Goal: Find contact information: Find contact information

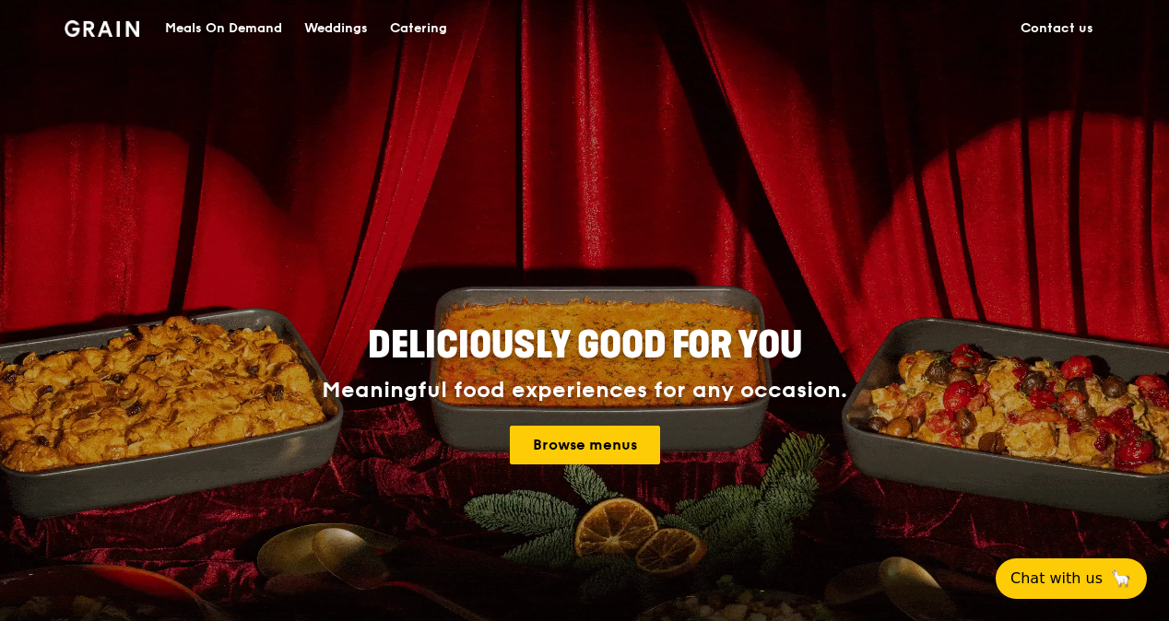
click at [1048, 17] on link "Contact us" at bounding box center [1056, 28] width 95 height 55
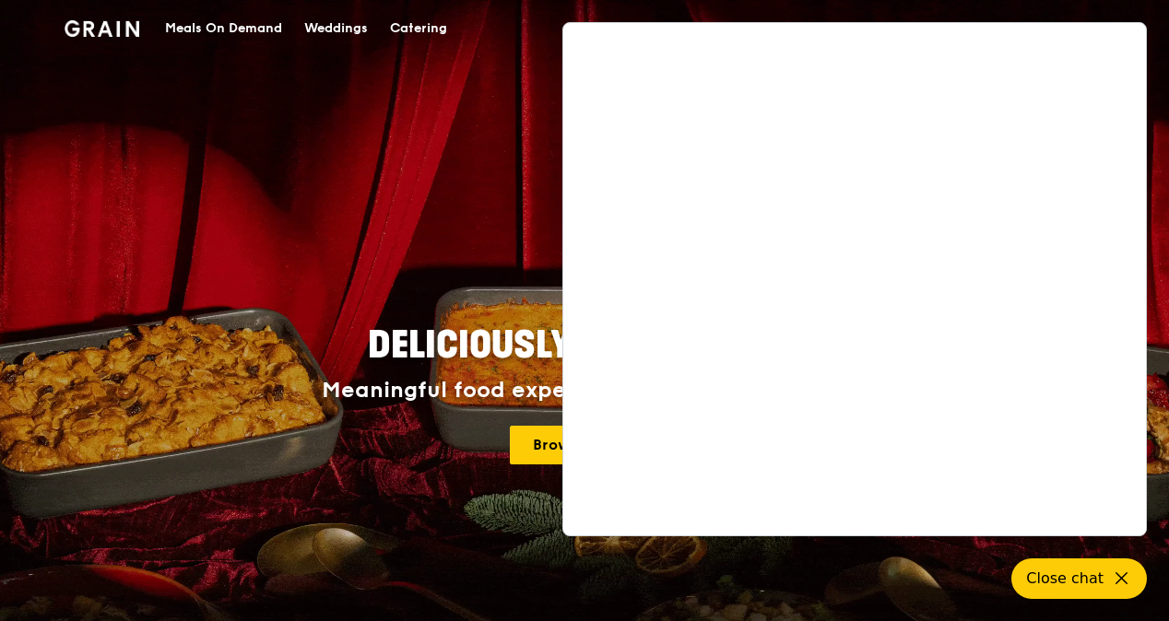
click at [374, 321] on h2 "Deliciously good for you" at bounding box center [584, 346] width 829 height 50
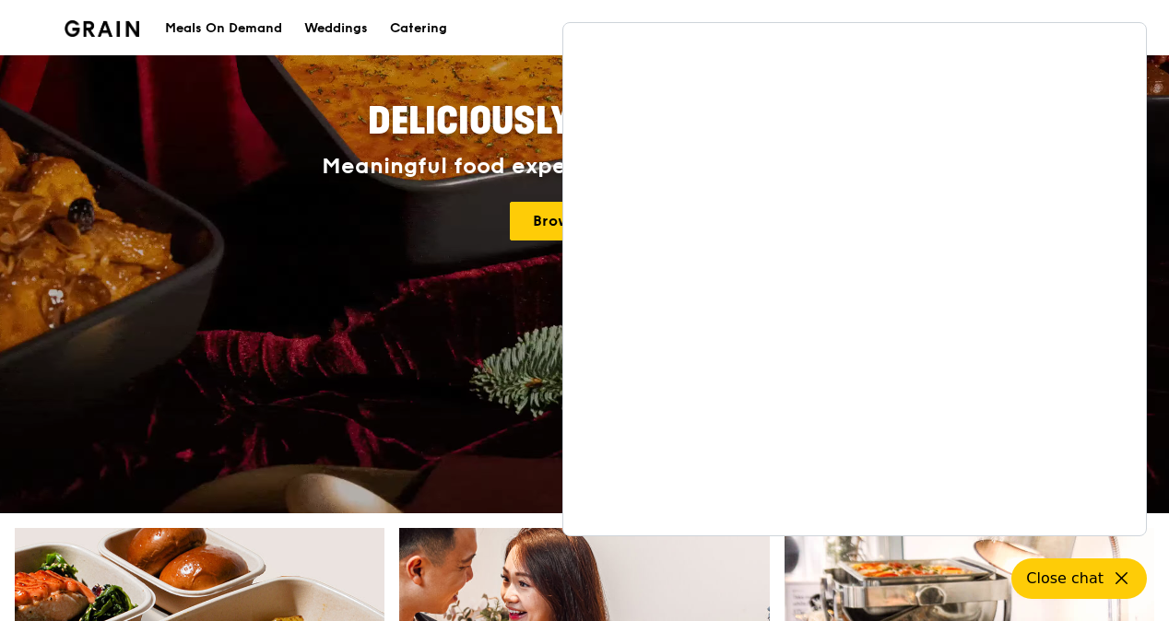
scroll to position [461, 0]
